Goal: Information Seeking & Learning: Learn about a topic

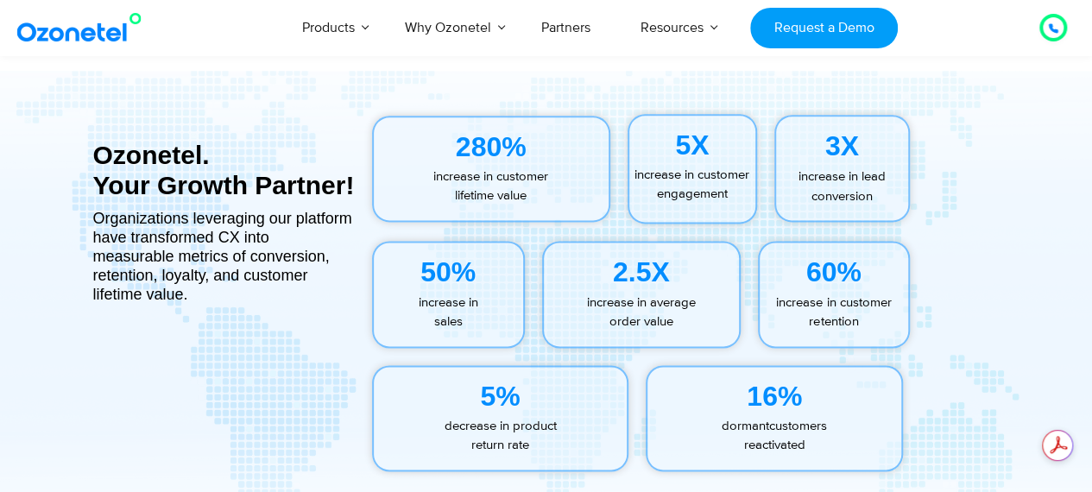
scroll to position [7339, 0]
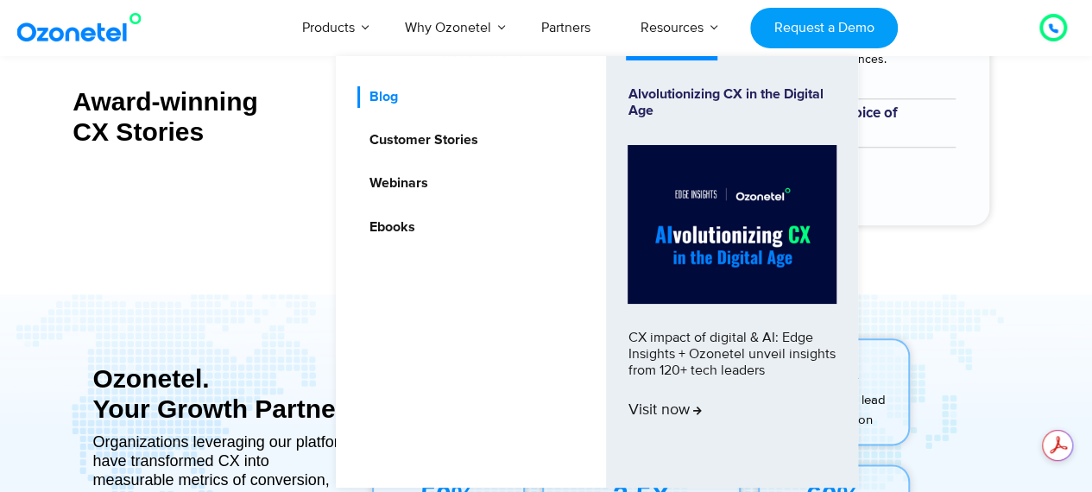
click at [390, 98] on link "Blog" at bounding box center [378, 97] width 42 height 22
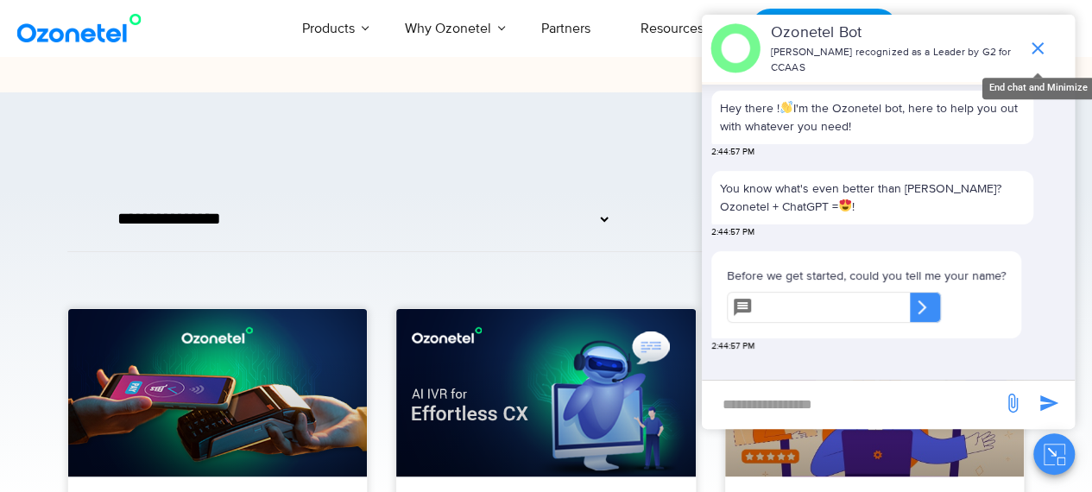
click at [1038, 38] on icon "end chat or minimize" at bounding box center [1037, 48] width 21 height 21
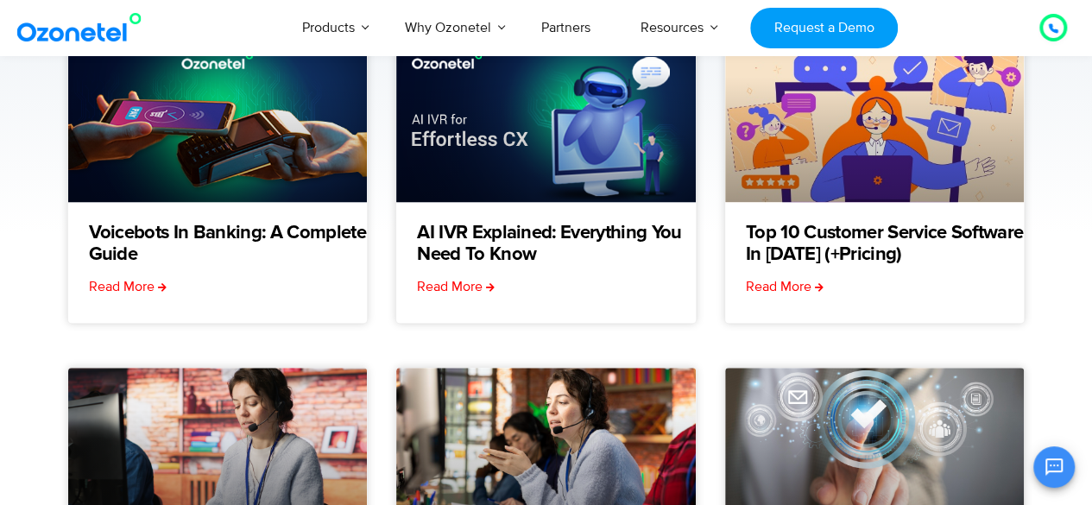
scroll to position [256, 0]
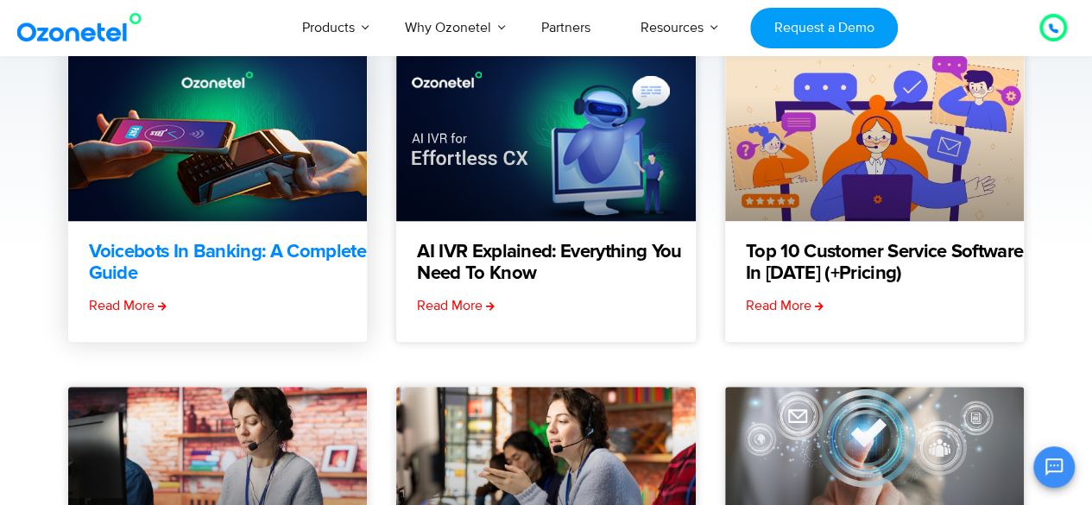
click at [225, 248] on link "Voicebots in Banking: A Complete Guide" at bounding box center [228, 263] width 279 height 43
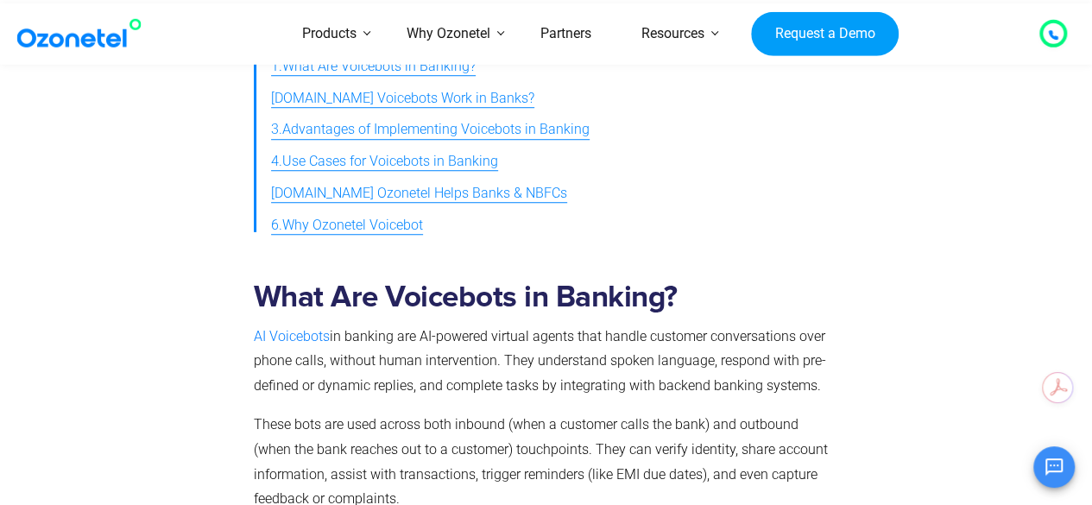
scroll to position [614, 0]
